Goal: Task Accomplishment & Management: Manage account settings

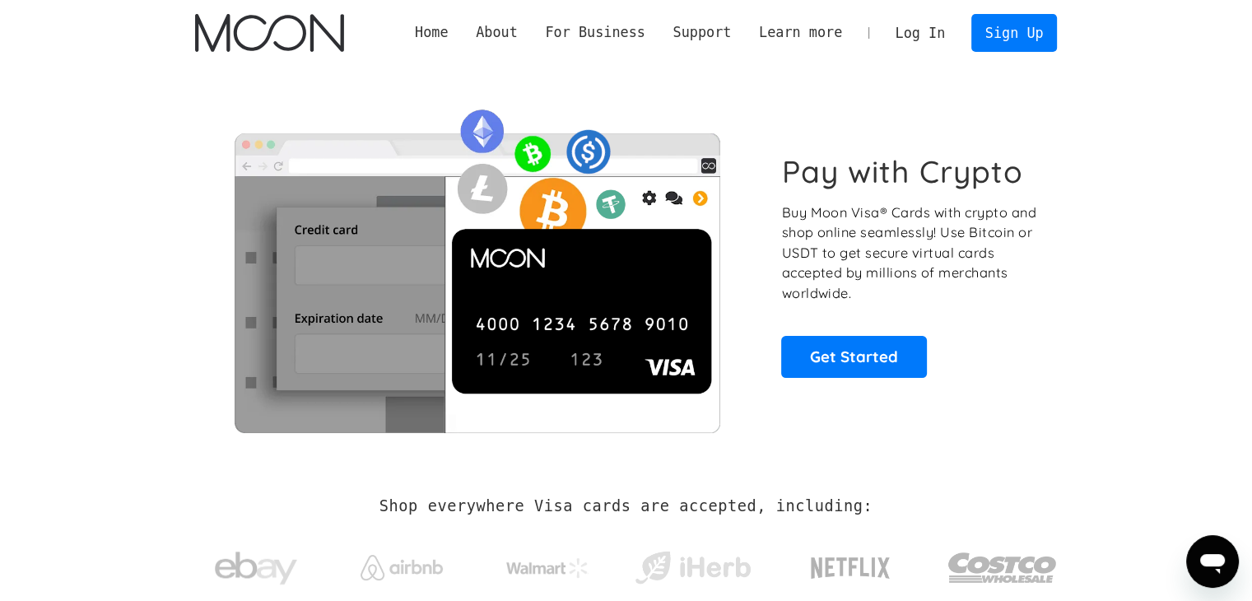
click at [930, 34] on link "Log In" at bounding box center [920, 33] width 77 height 36
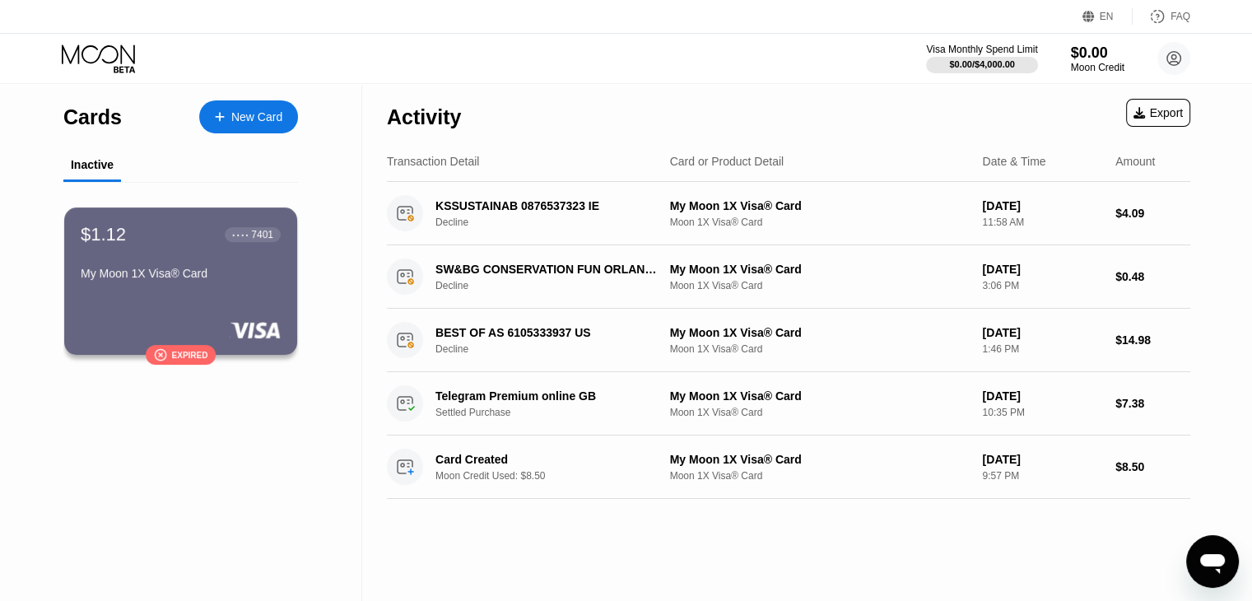
drag, startPoint x: 1031, startPoint y: 105, endPoint x: 1002, endPoint y: 94, distance: 30.7
click at [1004, 96] on div "Activity Export" at bounding box center [789, 113] width 804 height 58
drag, startPoint x: 641, startPoint y: 116, endPoint x: 310, endPoint y: 163, distance: 333.5
click at [636, 116] on div "Activity Export" at bounding box center [789, 113] width 804 height 58
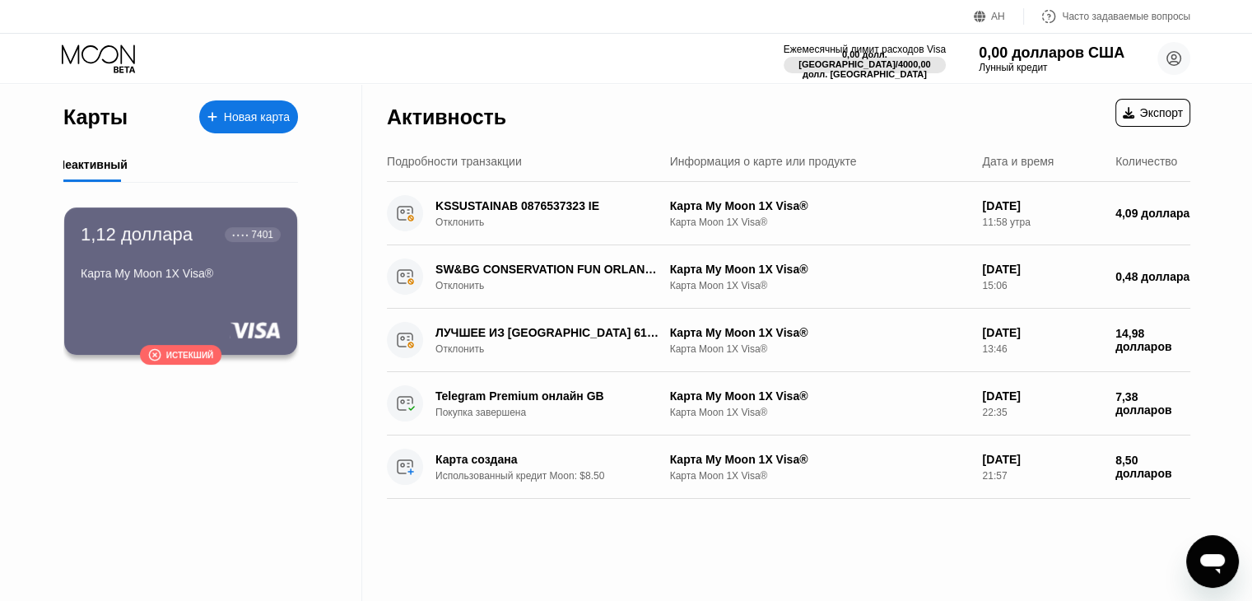
click at [298, 429] on div "Карты Новая карта Неактивный 1,12 доллара ● ● ● ● 7401 Карта My Moon 1X Visa® …" at bounding box center [181, 342] width 362 height 517
click at [168, 359] on font "Истекший" at bounding box center [190, 355] width 48 height 9
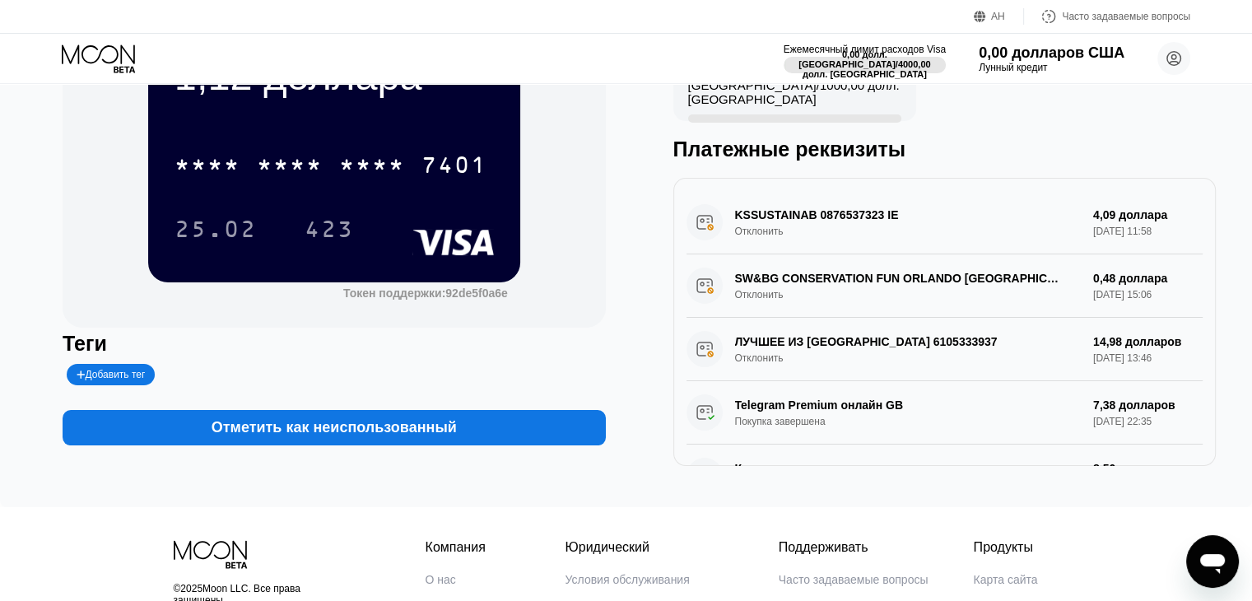
scroll to position [82, 0]
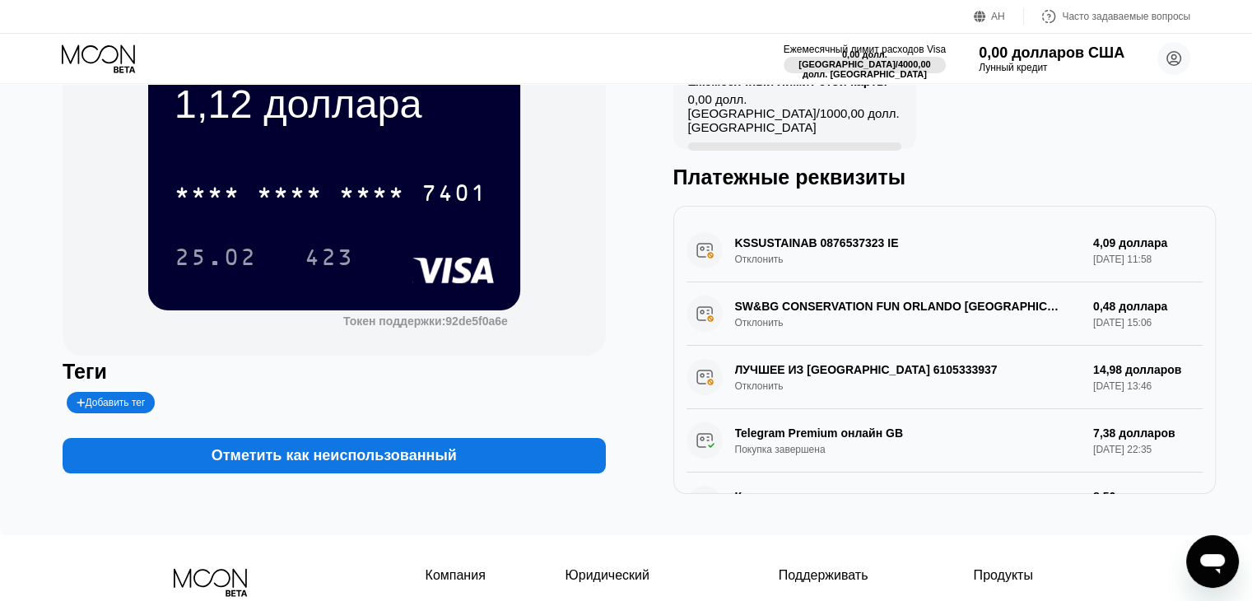
click at [312, 482] on div "1,12 доллара * * * * * * * * * * * * 7401 25.02 423 Токен поддержки: 92de5f0a6e…" at bounding box center [334, 260] width 543 height 468
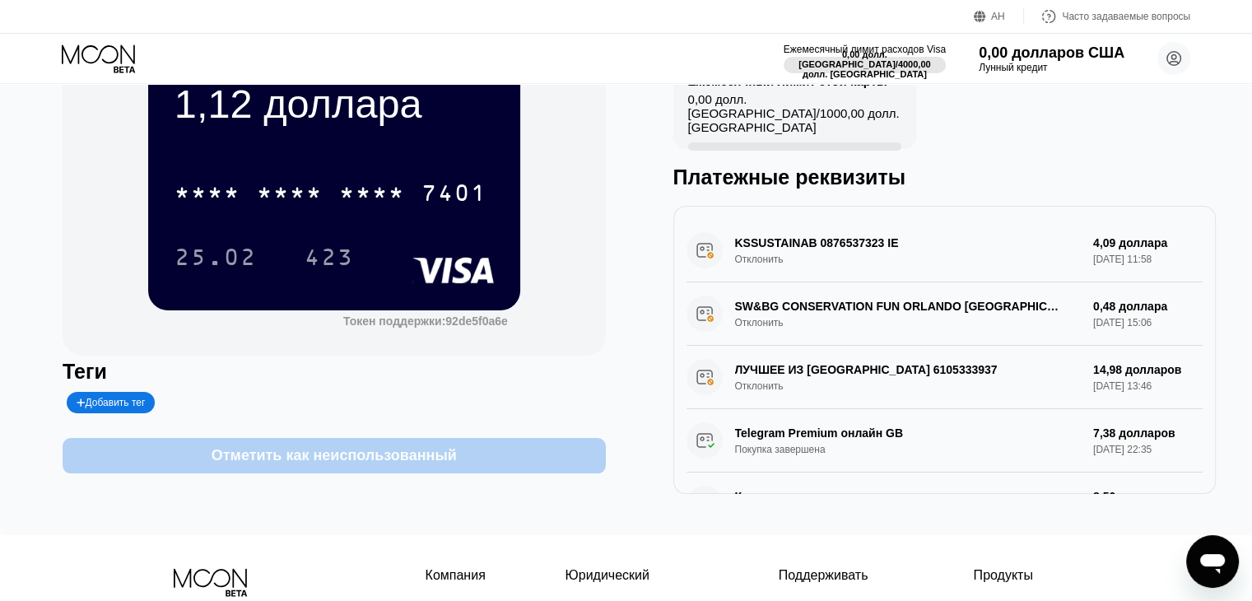
click at [319, 464] on font "Отметить как неиспользованный" at bounding box center [334, 455] width 245 height 16
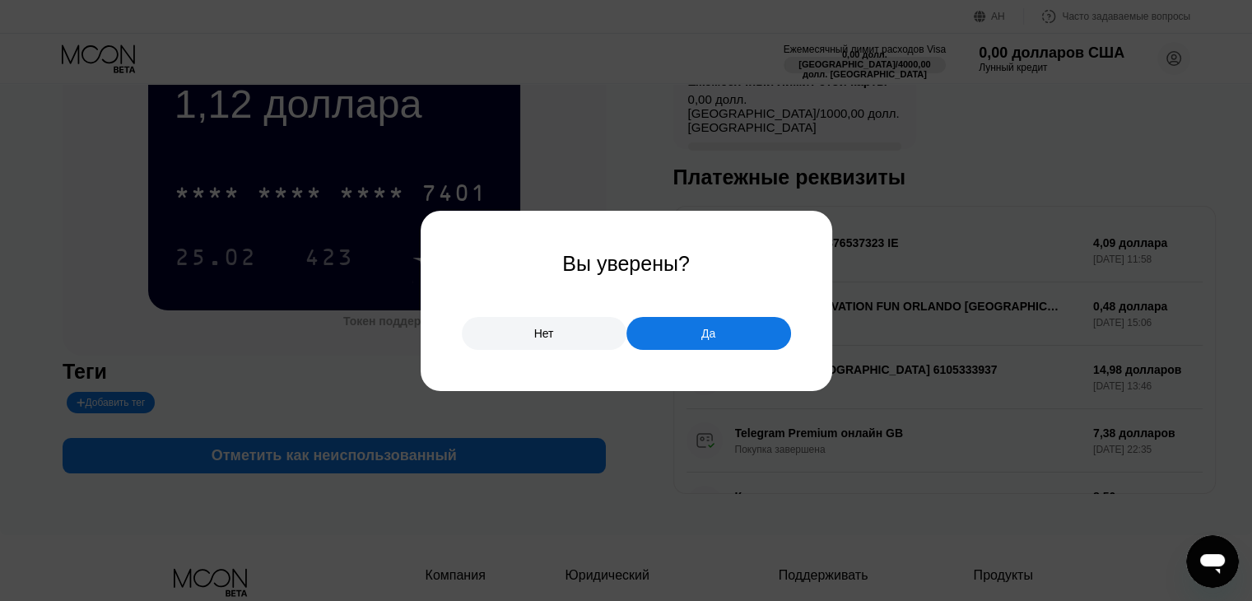
click at [652, 423] on div at bounding box center [632, 300] width 1265 height 601
click at [591, 343] on div "Нет" at bounding box center [544, 333] width 165 height 33
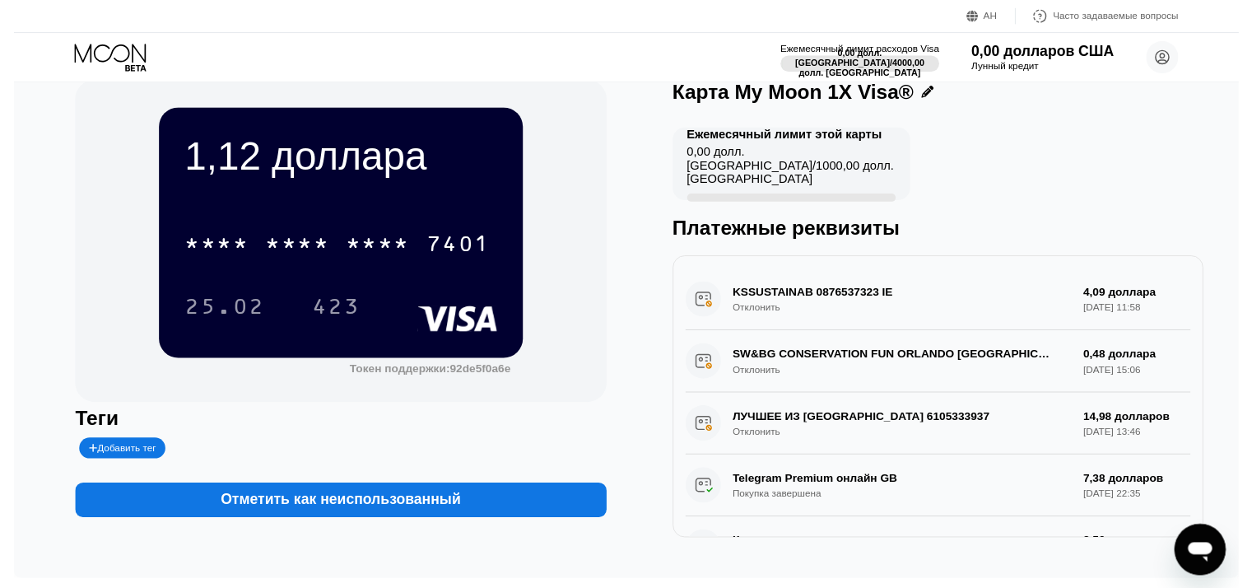
scroll to position [0, 0]
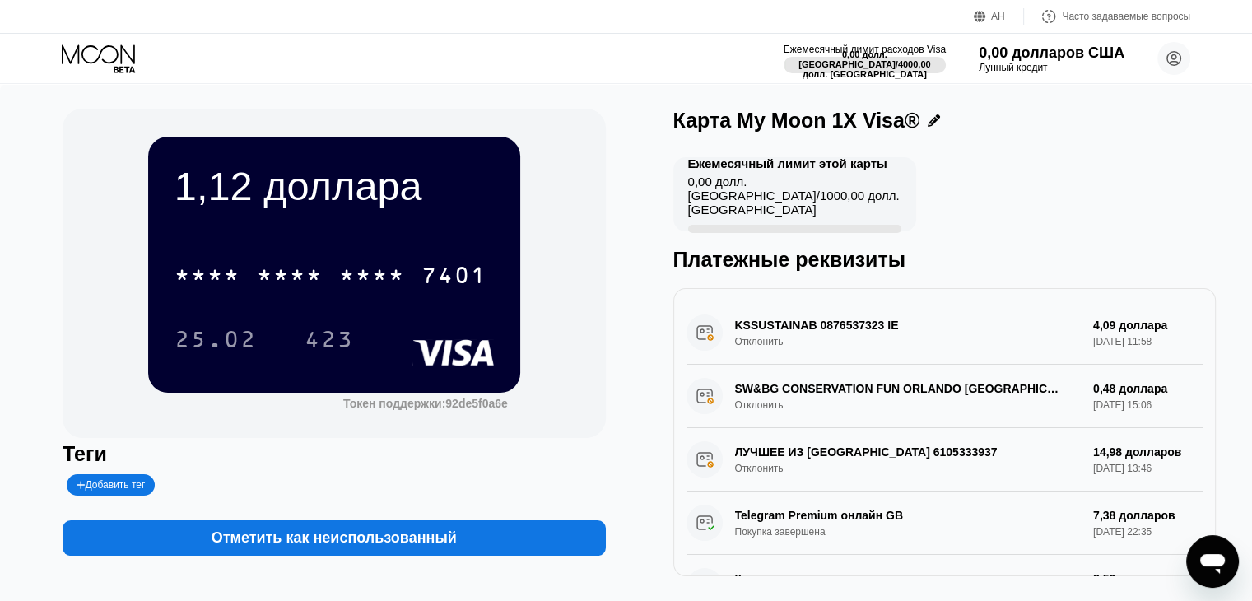
click at [260, 181] on font "1,12 доллара" at bounding box center [299, 186] width 248 height 44
click at [382, 538] on font "Отметить как неиспользованный" at bounding box center [334, 537] width 245 height 16
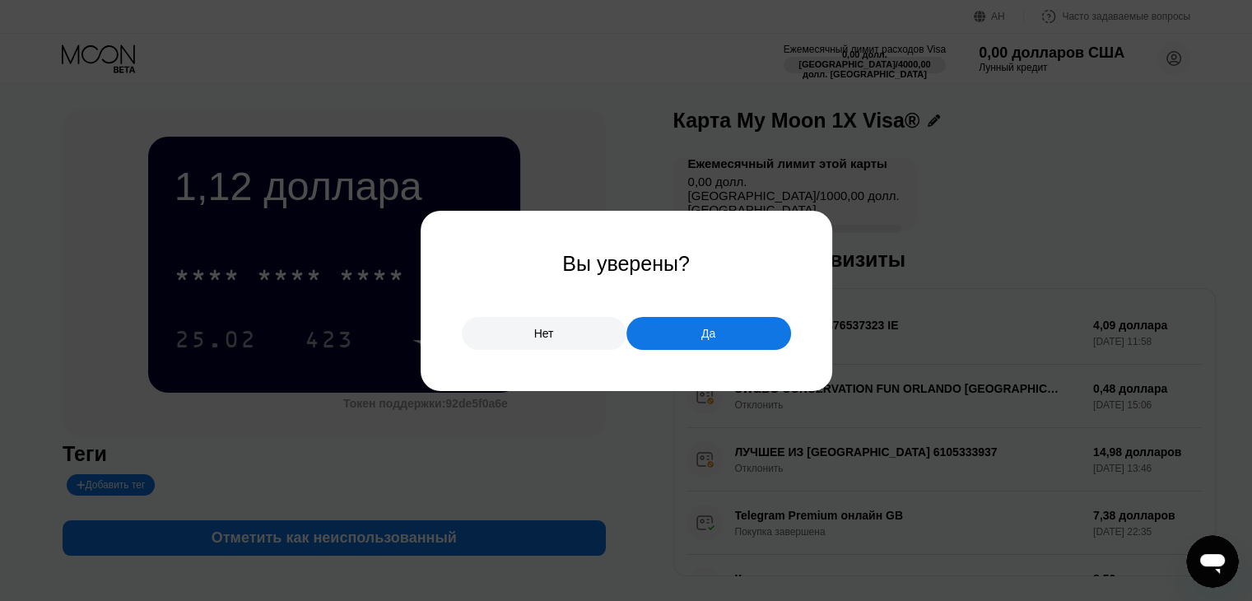
click at [674, 349] on div "Да" at bounding box center [709, 333] width 165 height 33
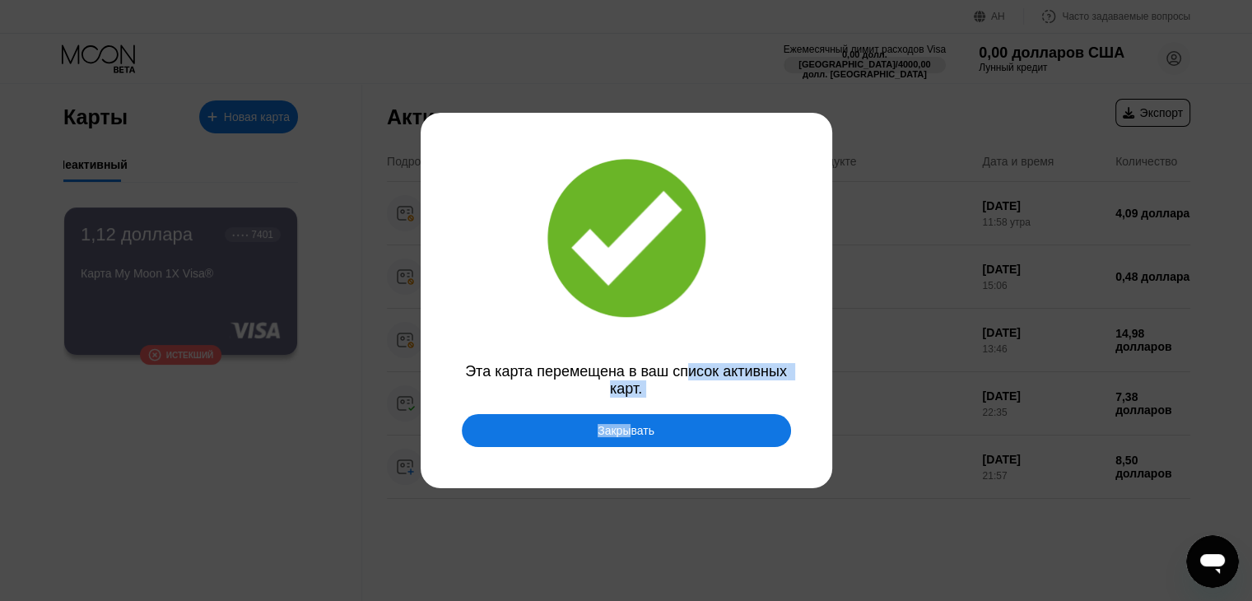
drag, startPoint x: 631, startPoint y: 438, endPoint x: 682, endPoint y: 380, distance: 77.1
click at [682, 380] on div "Эта карта перемещена в ваш список активных карт. Закрывать" at bounding box center [627, 300] width 412 height 375
click at [679, 387] on div "Эта карта перемещена в ваш список активных карт." at bounding box center [626, 380] width 329 height 35
click at [652, 423] on div "Закрывать" at bounding box center [626, 430] width 329 height 33
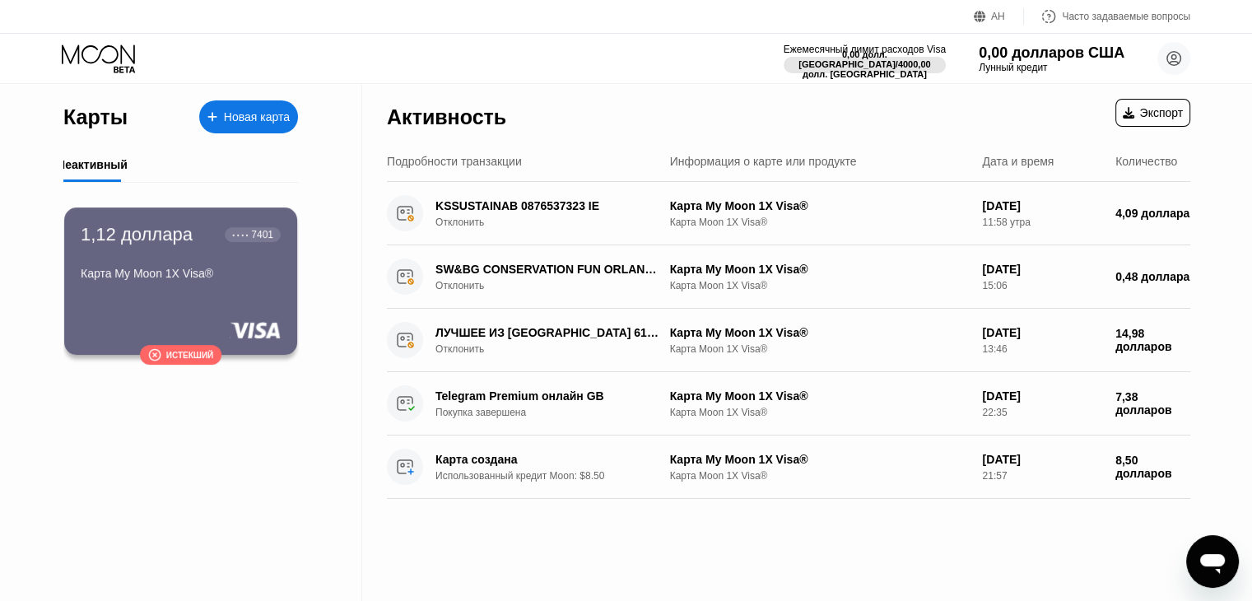
click at [243, 123] on font "Новая карта" at bounding box center [257, 116] width 66 height 13
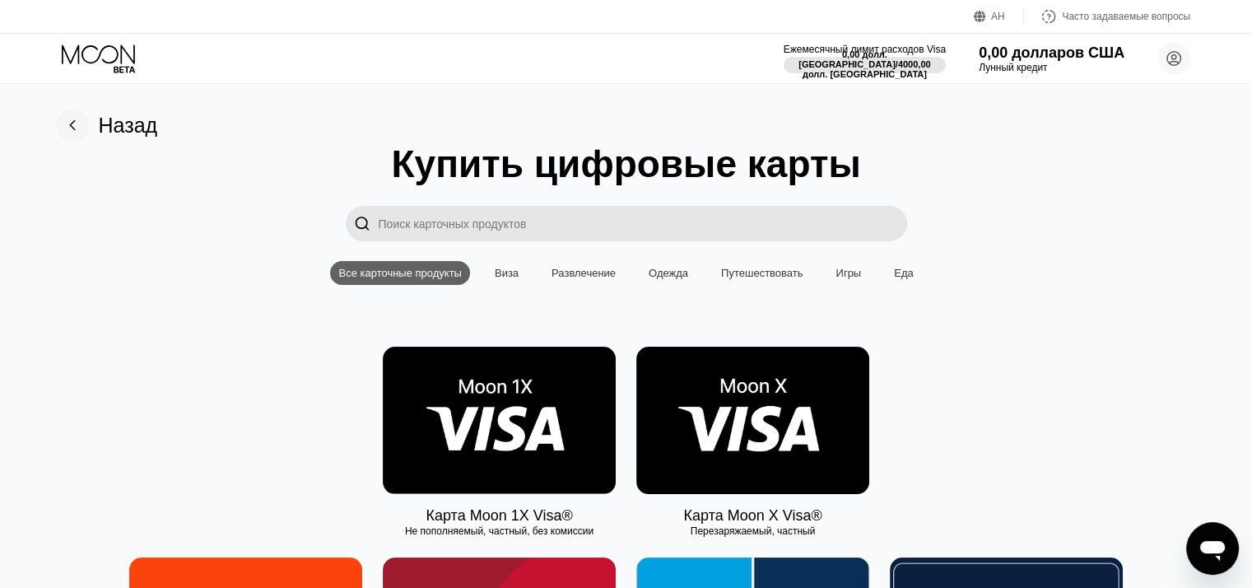
click at [513, 236] on input "Поиск карточных продуктов" at bounding box center [643, 223] width 529 height 35
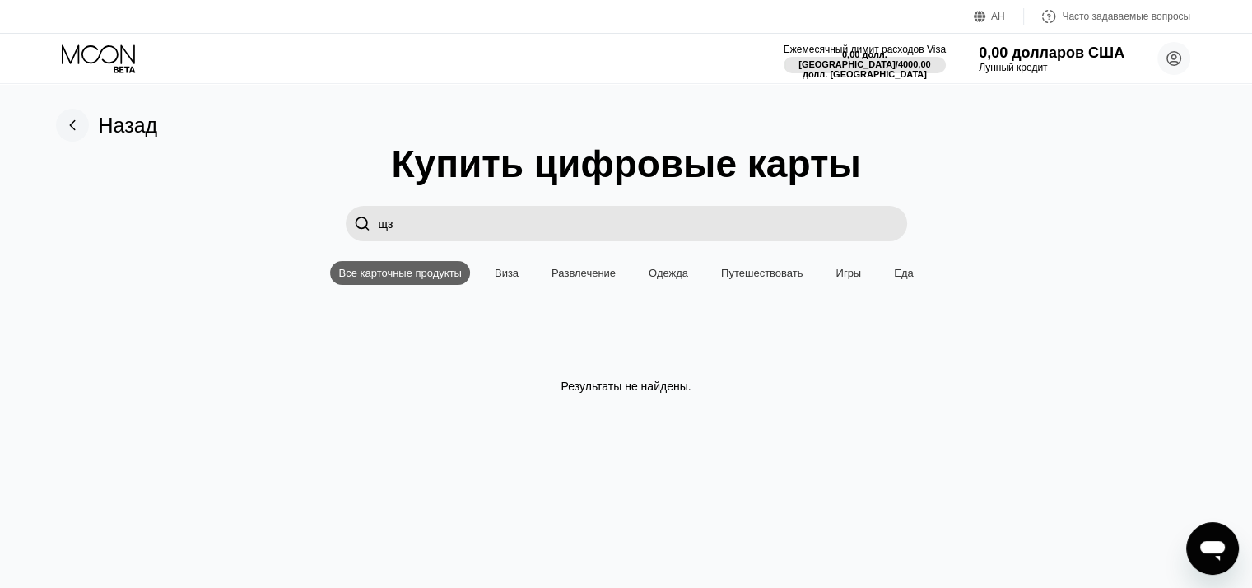
type input "щ"
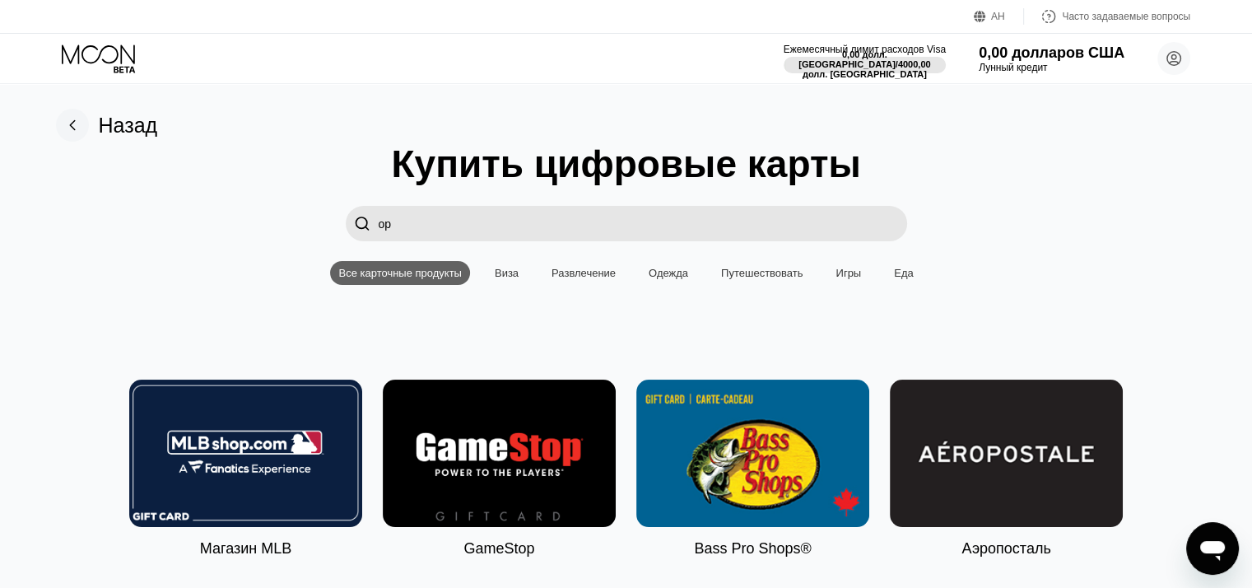
type input "o"
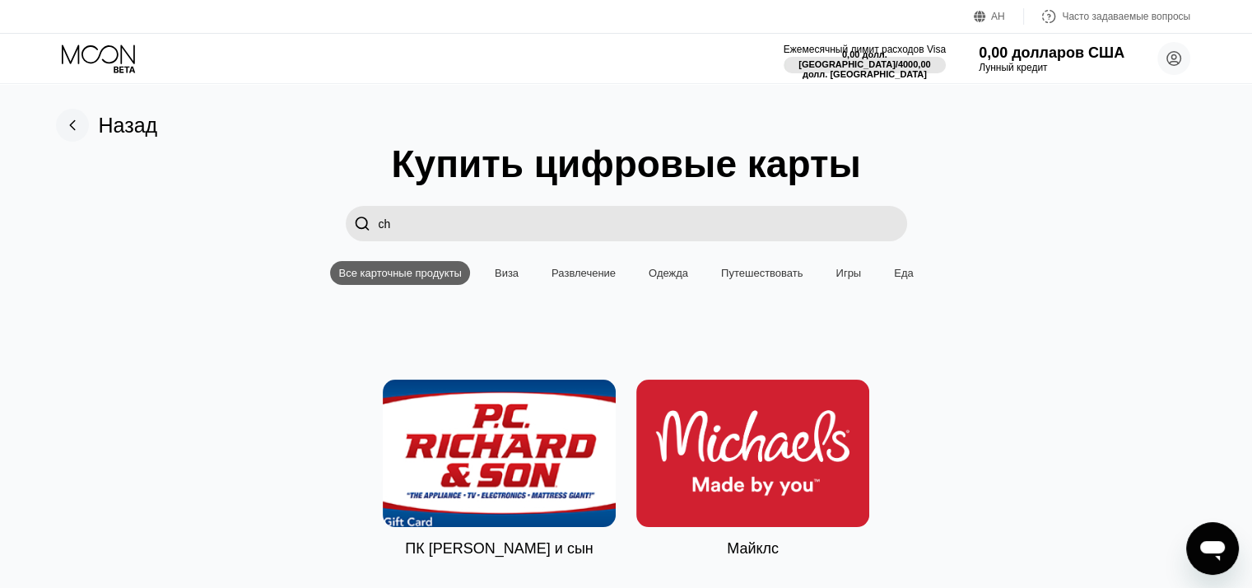
type input "c"
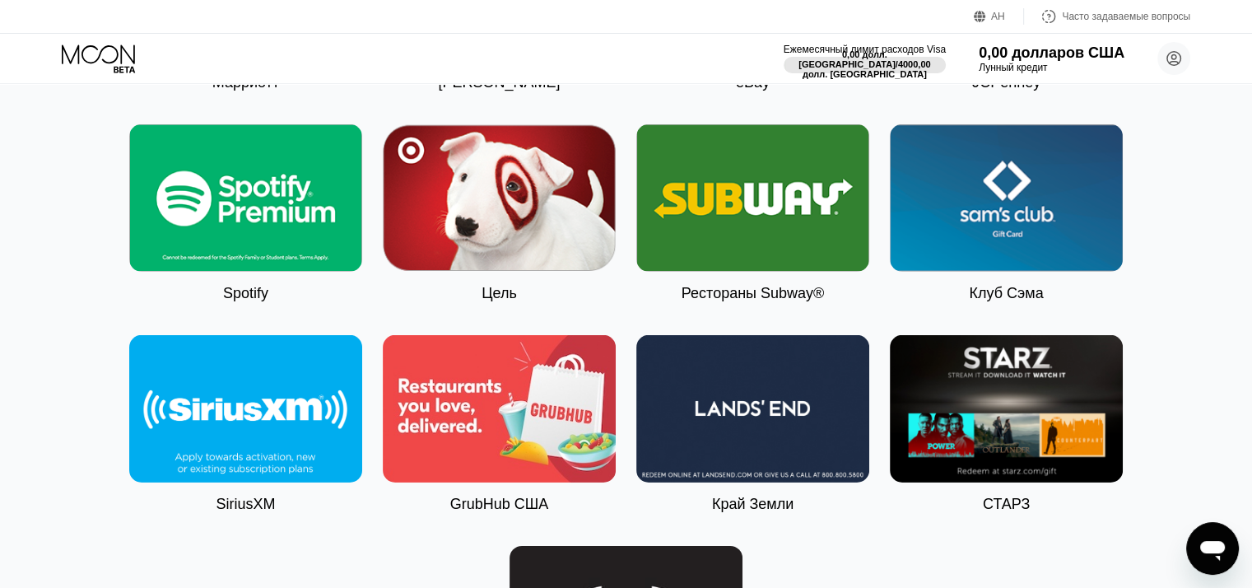
scroll to position [5149, 0]
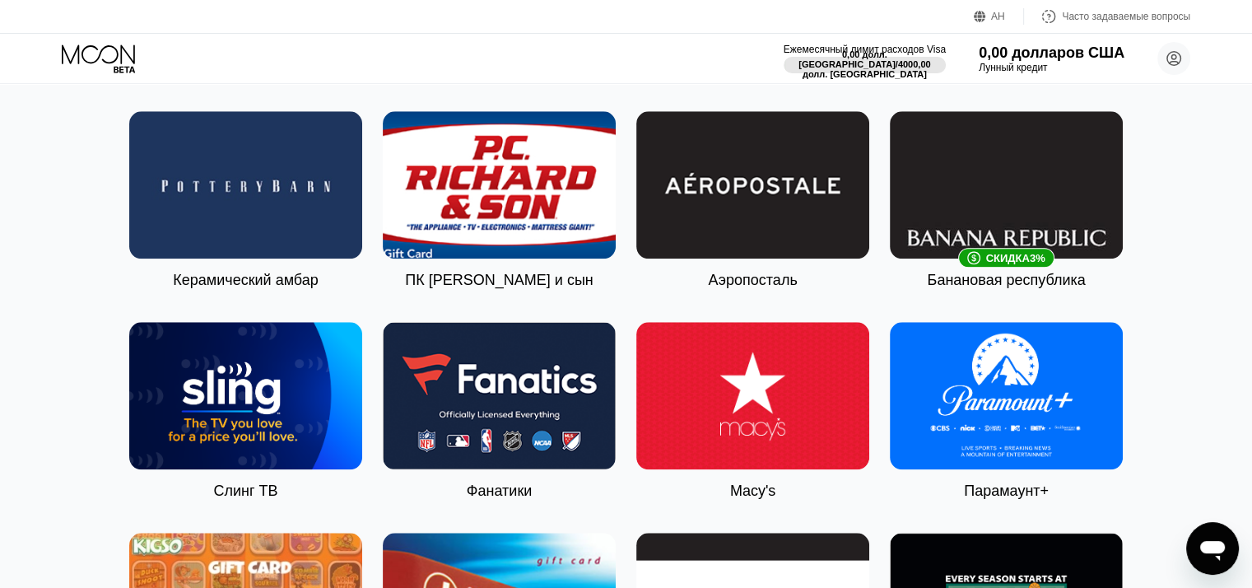
scroll to position [1699, 0]
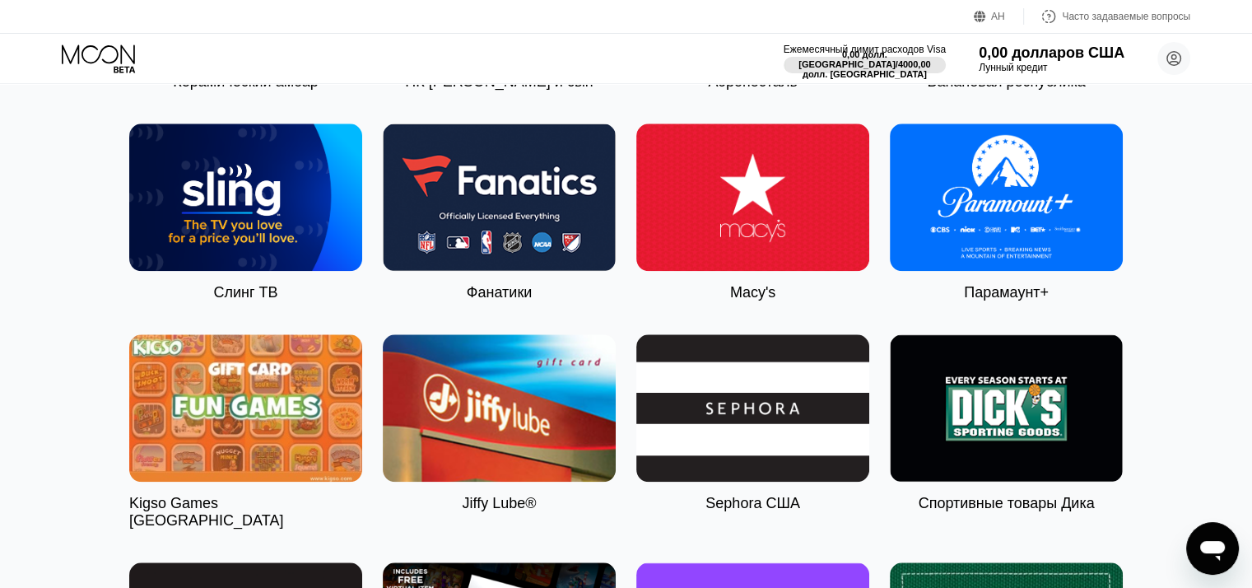
click at [771, 245] on img at bounding box center [752, 196] width 233 height 147
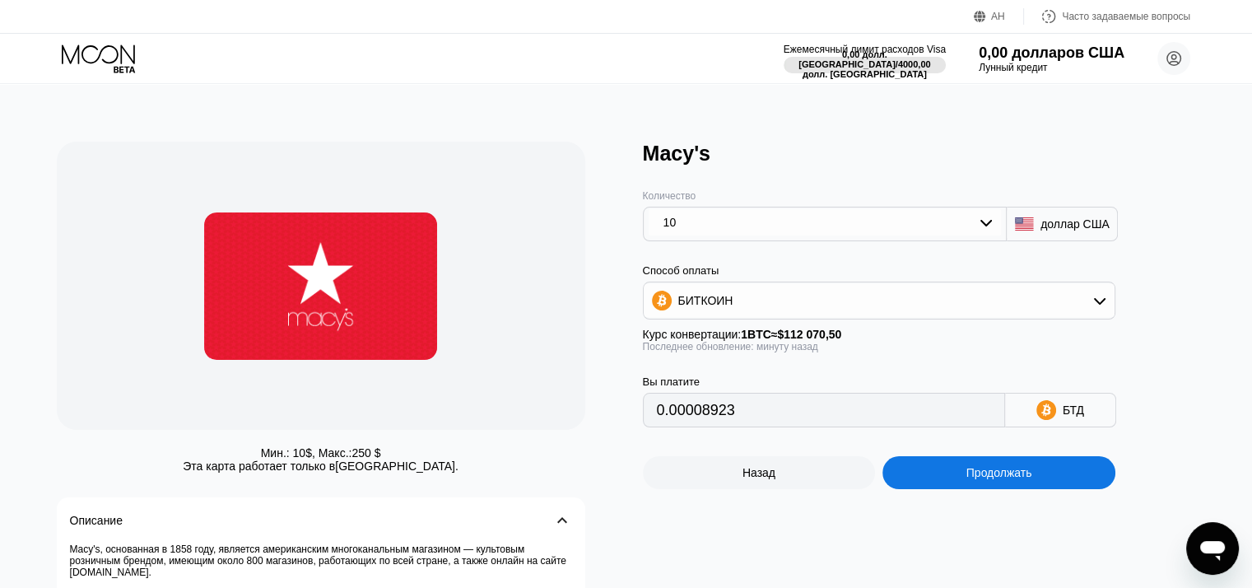
type input "0.00008925"
